Goal: Navigation & Orientation: Find specific page/section

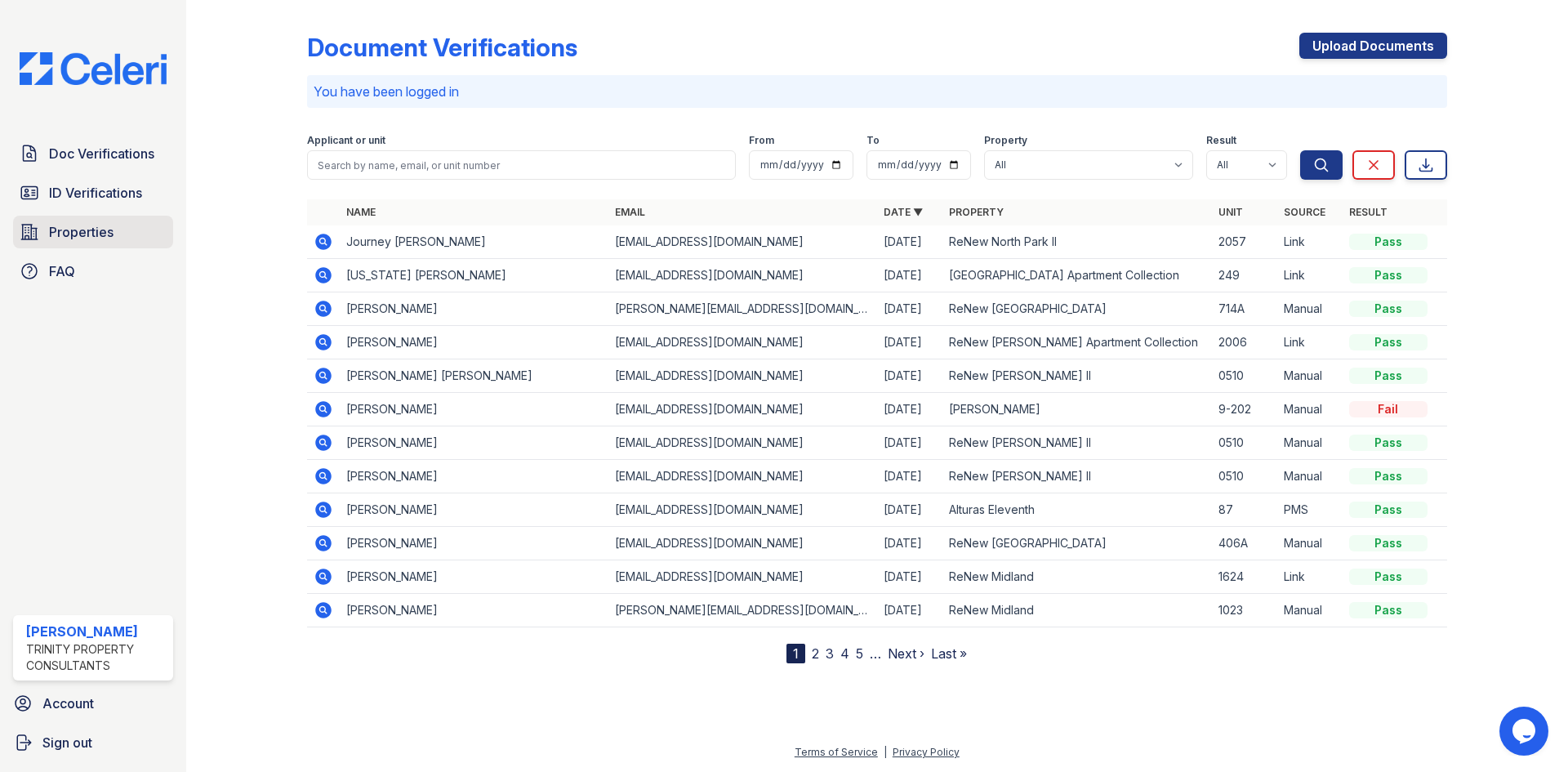
click at [99, 221] on link "Properties" at bounding box center [93, 232] width 160 height 33
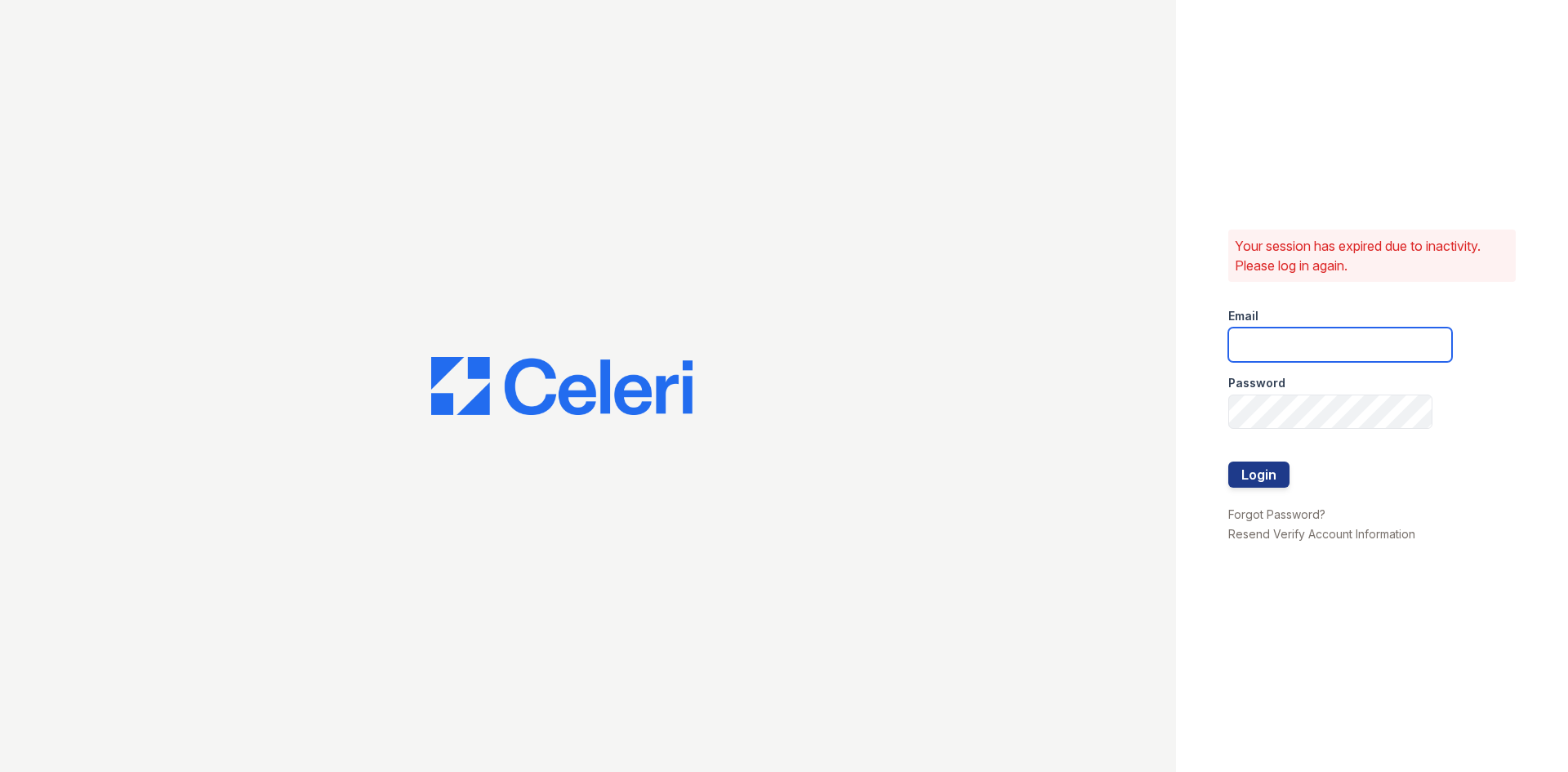
click at [1293, 350] on input "email" at bounding box center [1340, 345] width 224 height 35
type input "[EMAIL_ADDRESS][DOMAIN_NAME]"
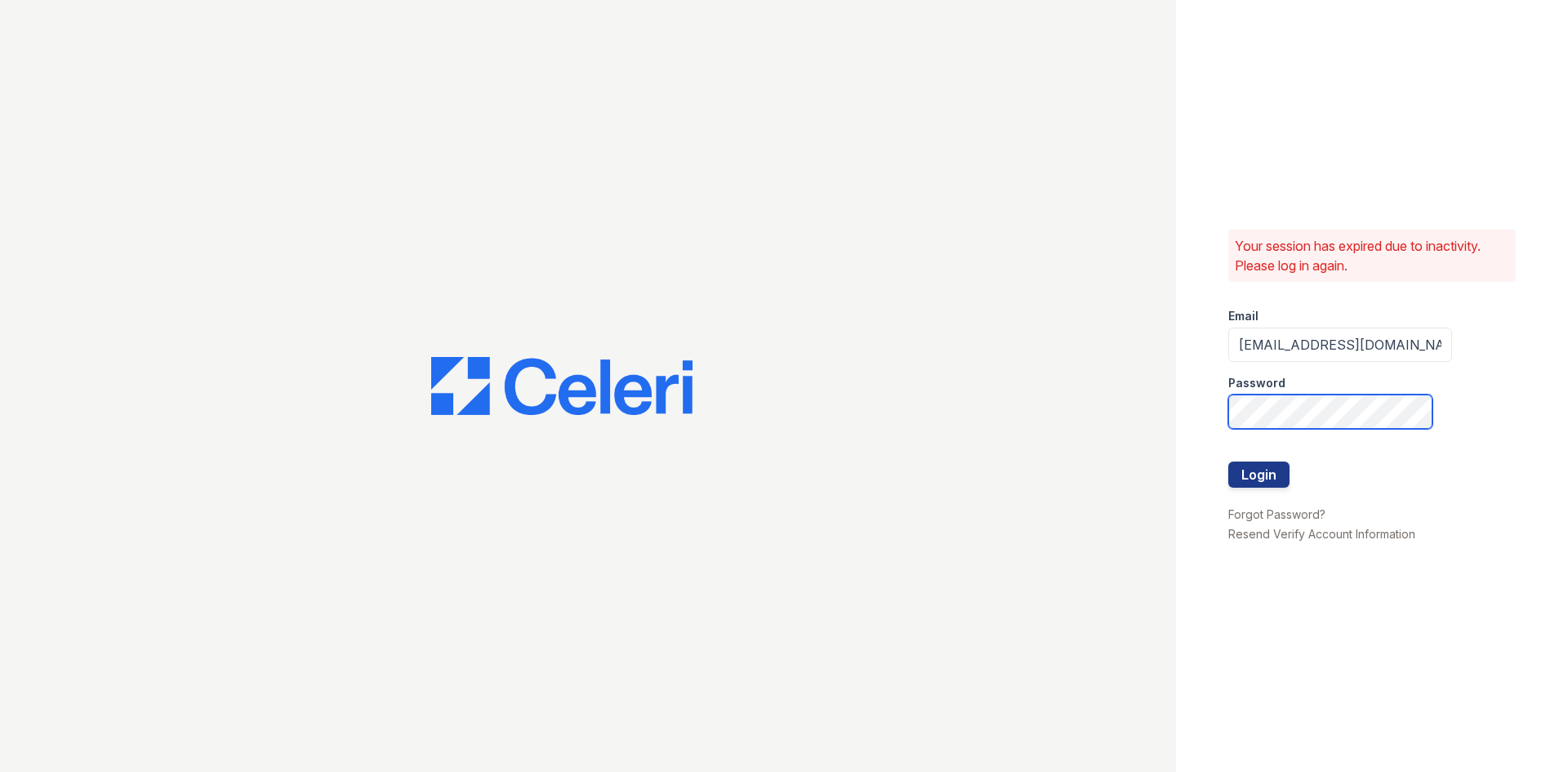
click at [1228, 461] on button "Login" at bounding box center [1258, 474] width 61 height 26
